Goal: Information Seeking & Learning: Learn about a topic

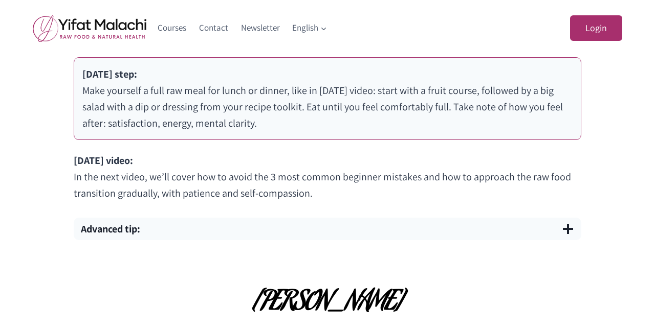
scroll to position [723, 0]
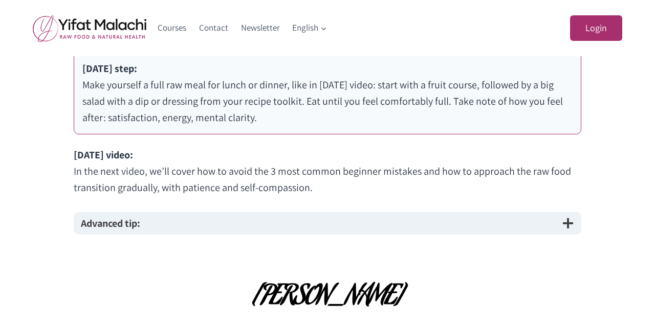
click at [567, 226] on span "button" at bounding box center [568, 223] width 12 height 12
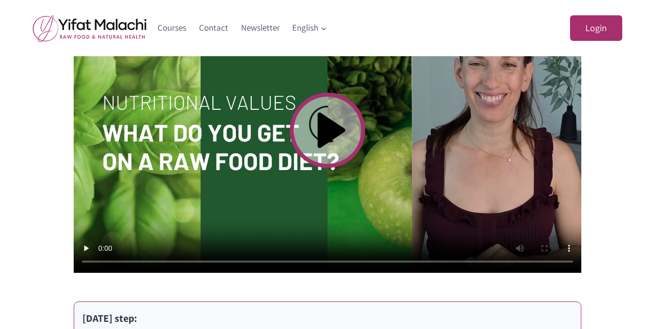
scroll to position [467, 0]
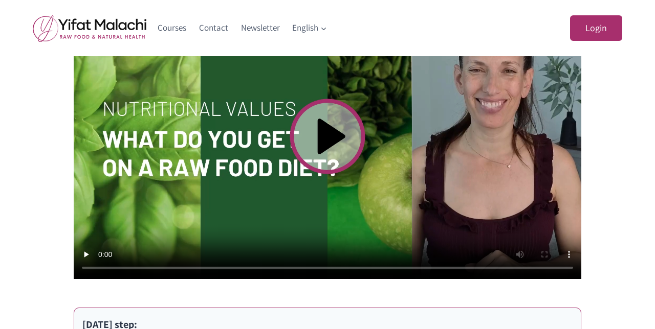
click at [317, 135] on video at bounding box center [327, 136] width 507 height 285
click at [547, 239] on video at bounding box center [327, 136] width 507 height 285
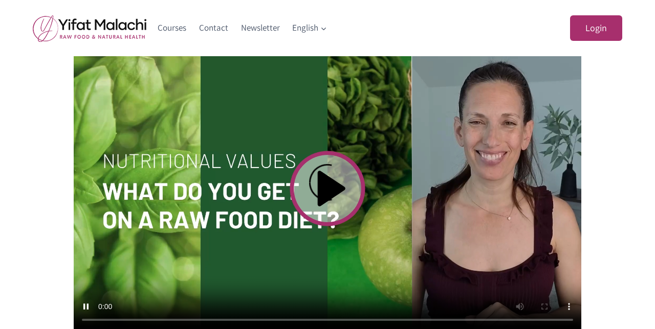
scroll to position [411, 0]
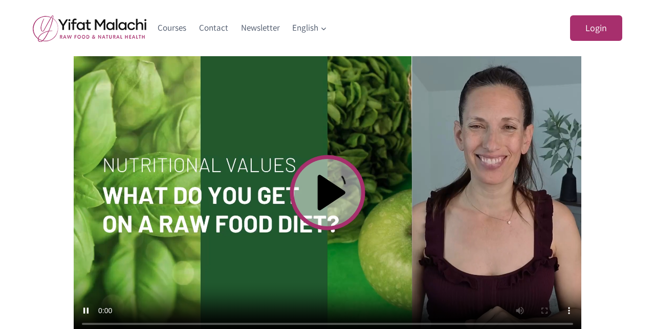
click at [441, 198] on video at bounding box center [327, 192] width 507 height 285
click at [385, 160] on video at bounding box center [327, 192] width 507 height 285
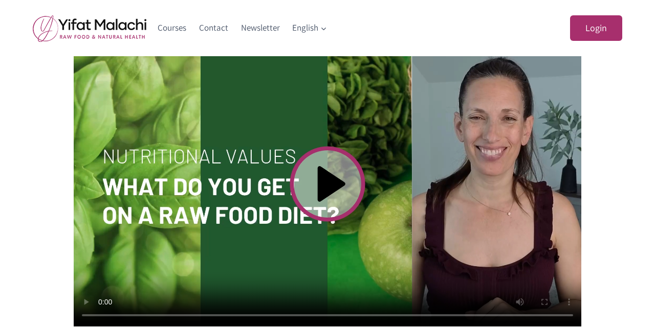
scroll to position [418, 0]
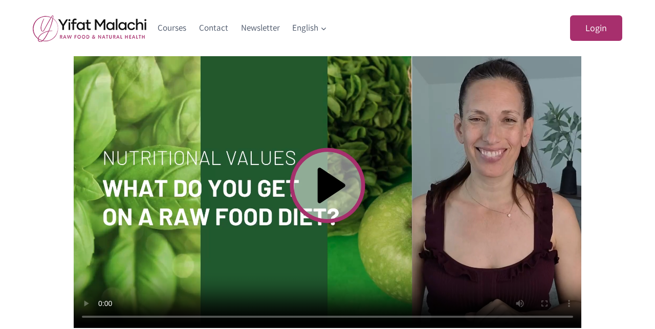
click at [449, 316] on video at bounding box center [327, 185] width 507 height 285
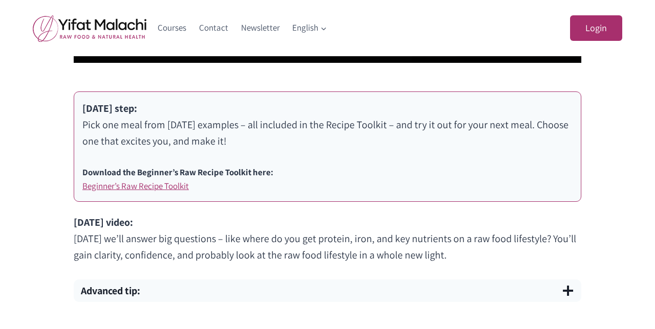
scroll to position [627, 0]
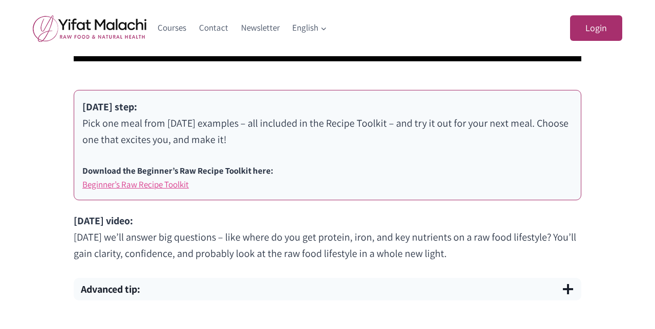
click at [136, 185] on link "Beginner’s Raw Recipe Toolkit" at bounding box center [135, 184] width 106 height 11
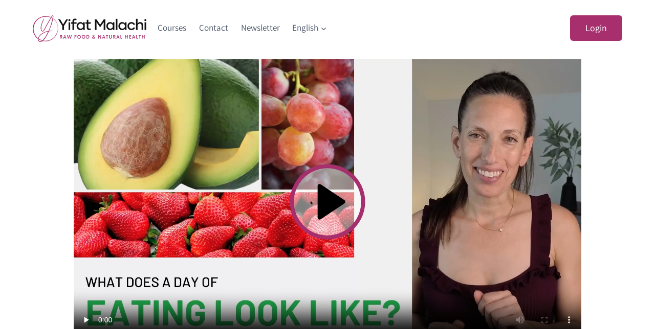
scroll to position [354, 0]
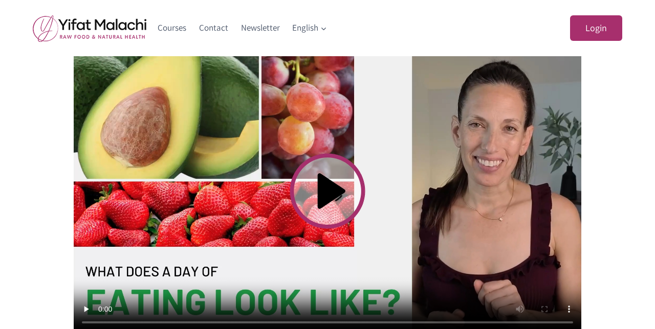
click at [330, 190] on video at bounding box center [327, 191] width 507 height 285
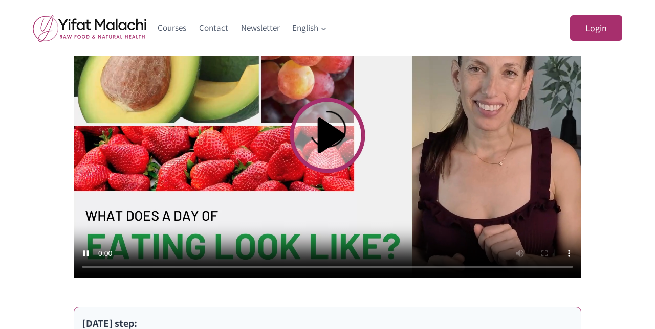
scroll to position [428, 0]
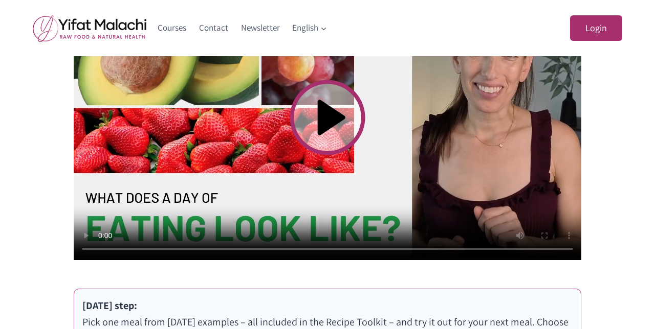
click at [547, 218] on video at bounding box center [327, 117] width 507 height 285
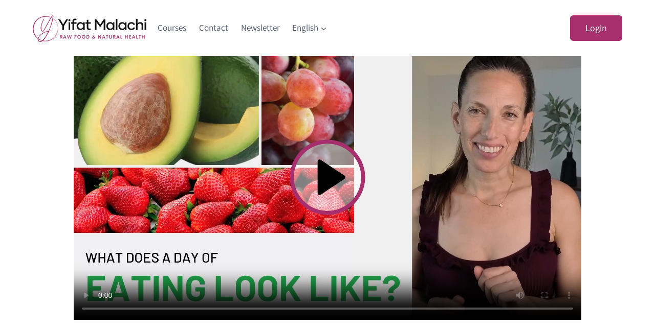
scroll to position [362, 0]
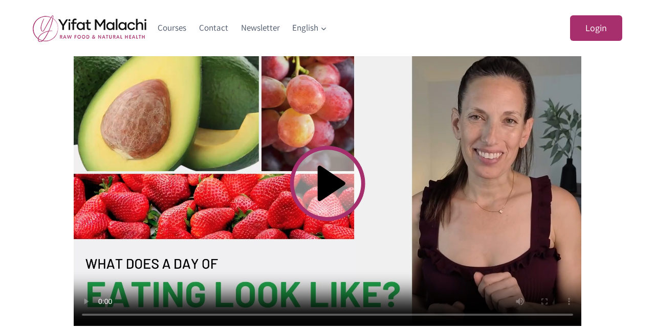
click at [184, 314] on video at bounding box center [327, 183] width 507 height 285
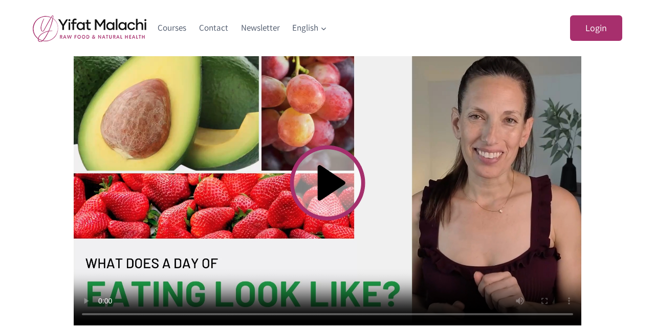
scroll to position [359, 0]
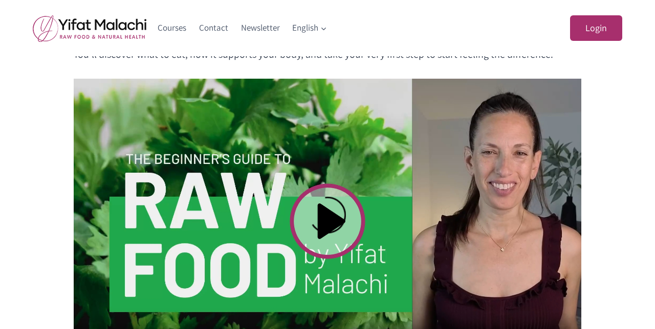
scroll to position [381, 0]
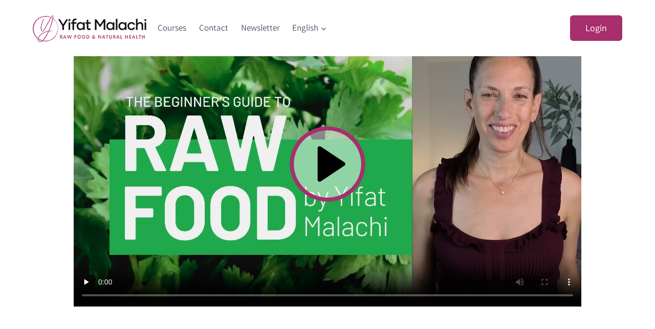
click at [328, 163] on video at bounding box center [327, 163] width 507 height 285
click at [546, 261] on video at bounding box center [327, 163] width 507 height 285
click at [547, 263] on video at bounding box center [327, 163] width 507 height 285
click at [252, 295] on video at bounding box center [327, 163] width 507 height 285
click at [291, 293] on video at bounding box center [327, 163] width 507 height 285
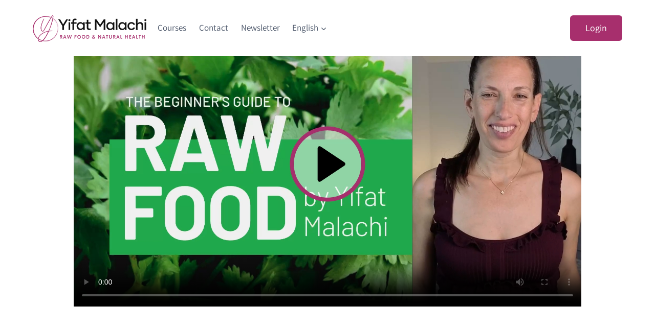
click at [432, 293] on video at bounding box center [327, 163] width 507 height 285
click at [439, 296] on video at bounding box center [327, 163] width 507 height 285
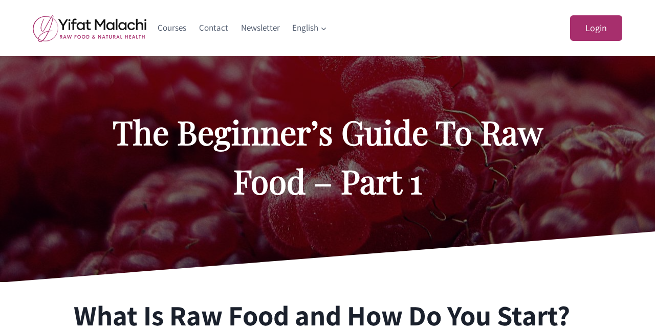
scroll to position [381, 0]
